Goal: Navigation & Orientation: Find specific page/section

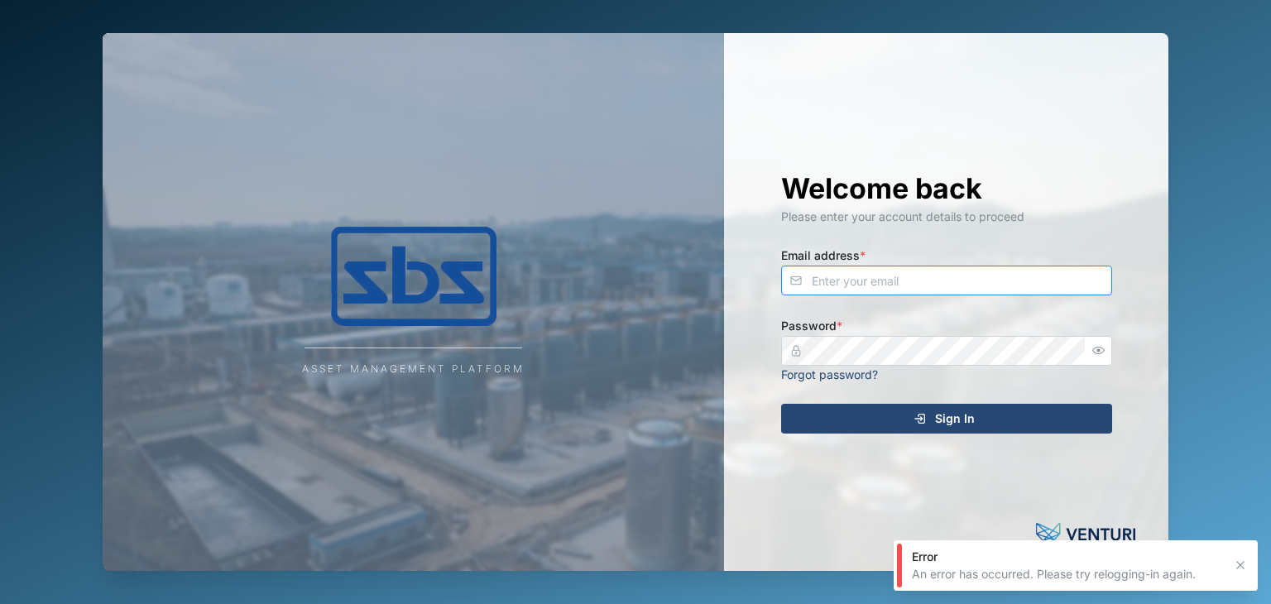
type input "[EMAIL_ADDRESS][DOMAIN_NAME]"
click at [974, 423] on div "Sign In" at bounding box center [944, 419] width 304 height 28
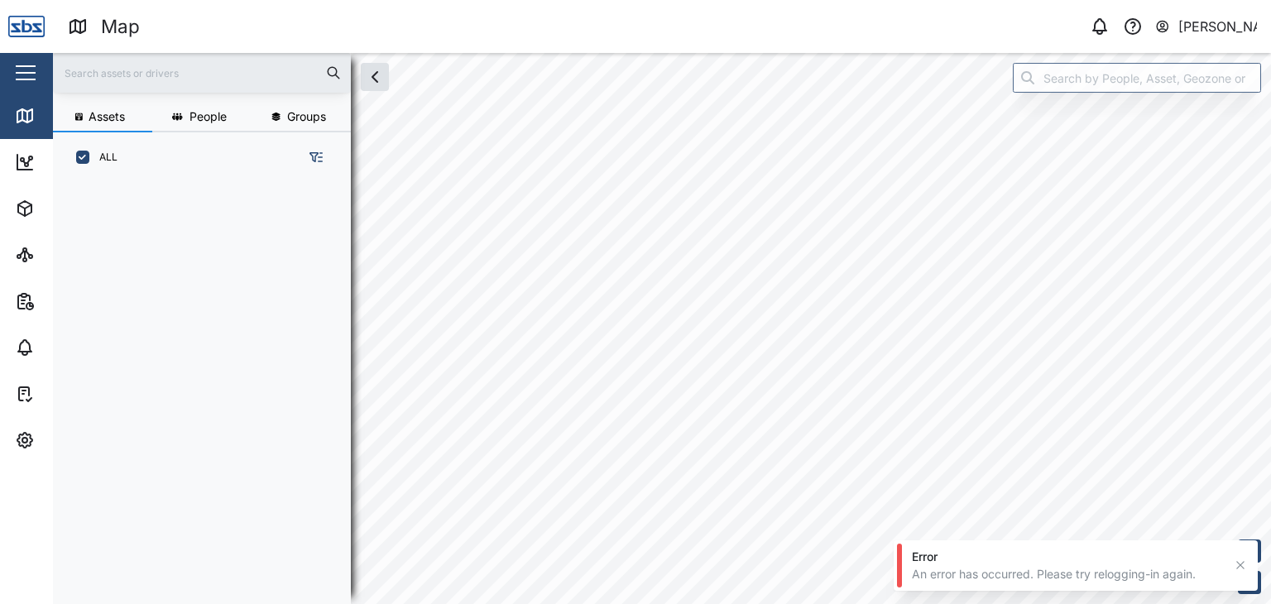
scroll to position [400, 258]
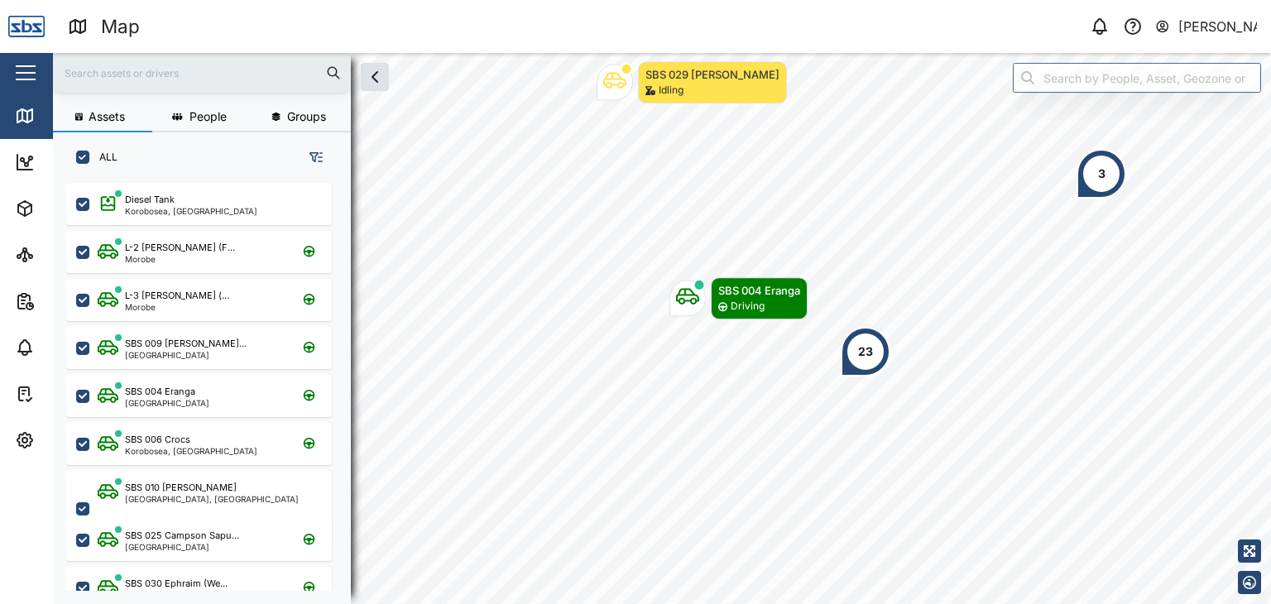
click at [150, 79] on input "text" at bounding box center [202, 72] width 278 height 25
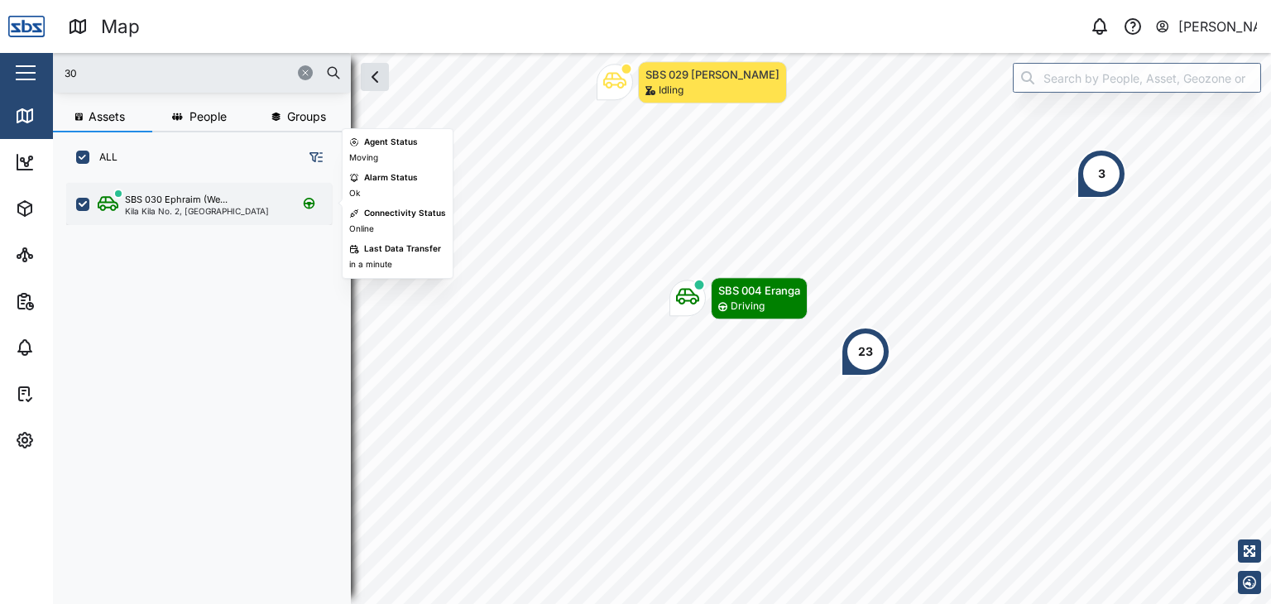
click at [170, 210] on div "Kila Kila No. 2, [GEOGRAPHIC_DATA]" at bounding box center [197, 211] width 144 height 8
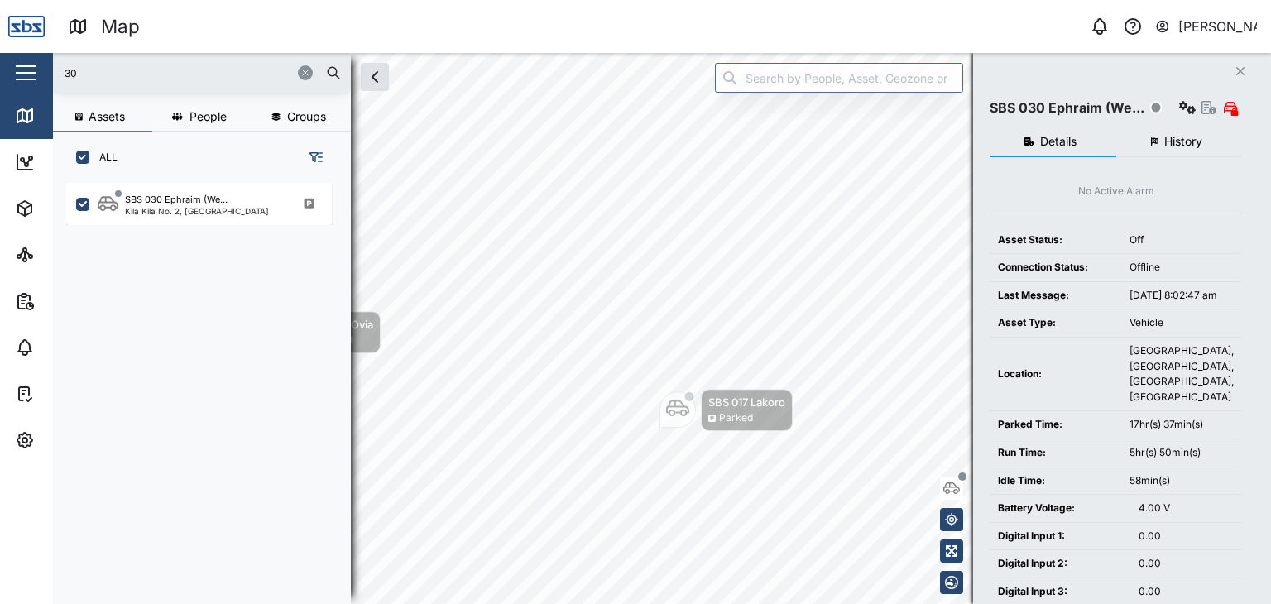
drag, startPoint x: 59, startPoint y: 65, endPoint x: 22, endPoint y: 65, distance: 37.2
click at [22, 65] on div "Map 0 [PERSON_NAME] Close Map Dashboard Assets ATS Camera Generator Personnel T…" at bounding box center [635, 302] width 1271 height 604
type input "37"
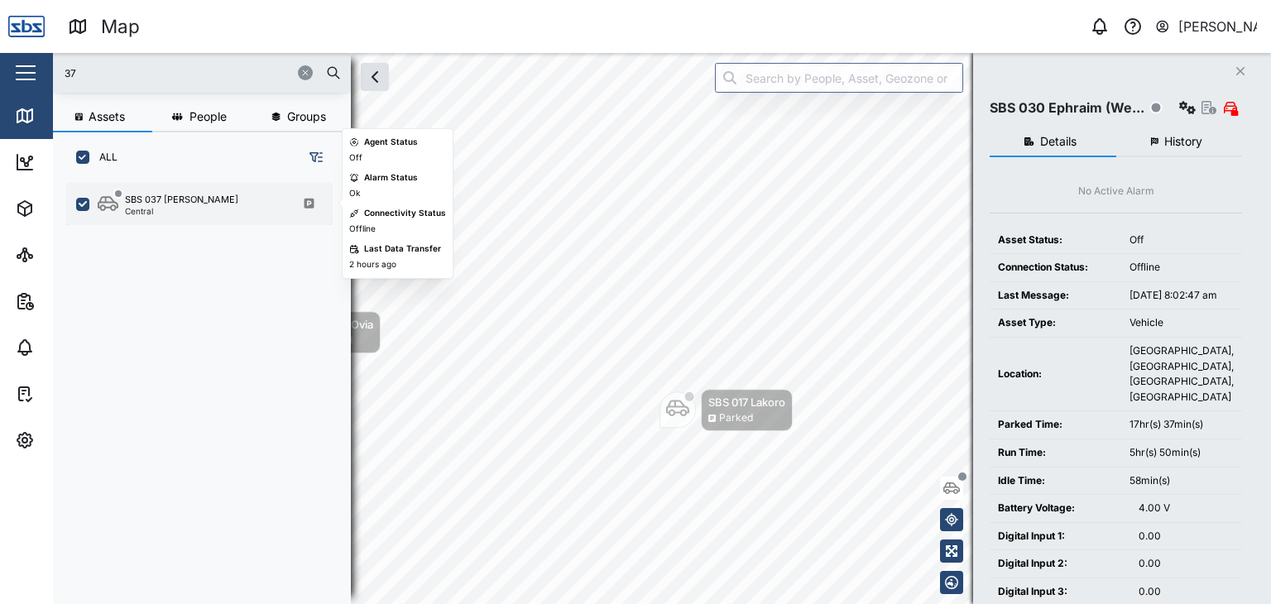
click at [195, 199] on div "SBS 037 [PERSON_NAME]" at bounding box center [181, 200] width 113 height 14
